Goal: Check status: Check status

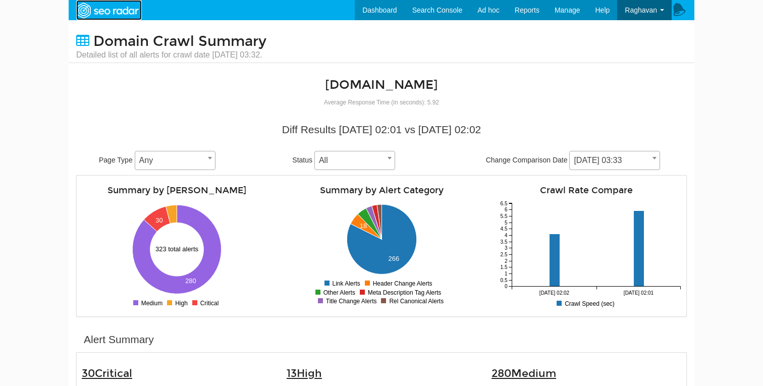
click at [119, 12] on img at bounding box center [107, 11] width 70 height 18
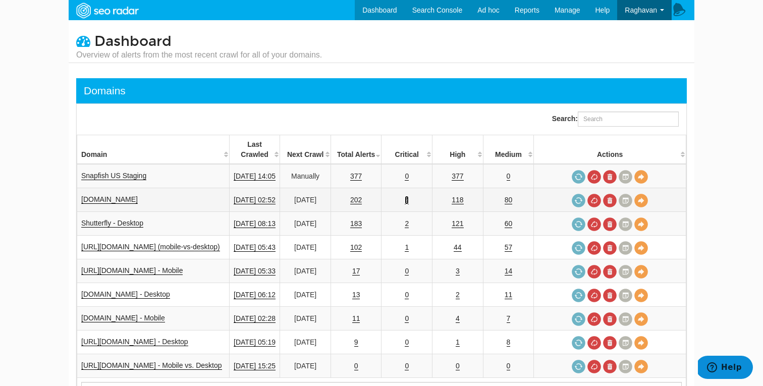
click at [409, 196] on link "4" at bounding box center [407, 200] width 4 height 9
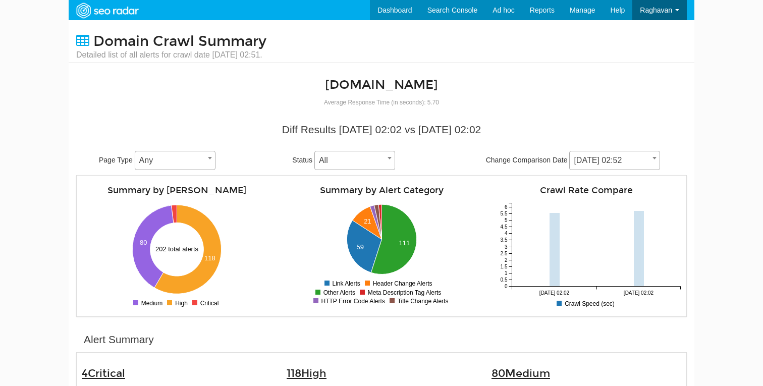
scroll to position [40, 0]
